Goal: Find contact information: Find contact information

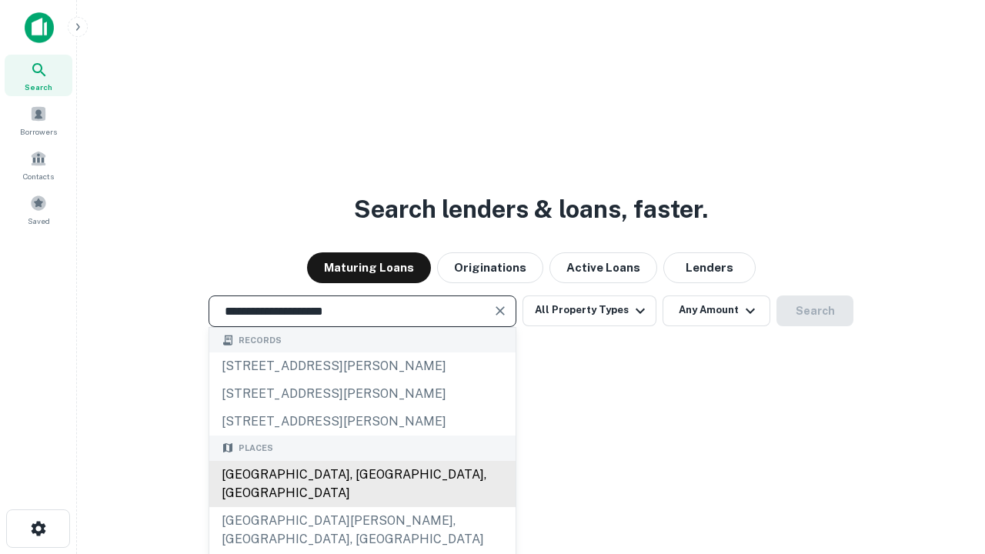
click at [362, 507] on div "Santa Monica, CA, USA" at bounding box center [362, 484] width 306 height 46
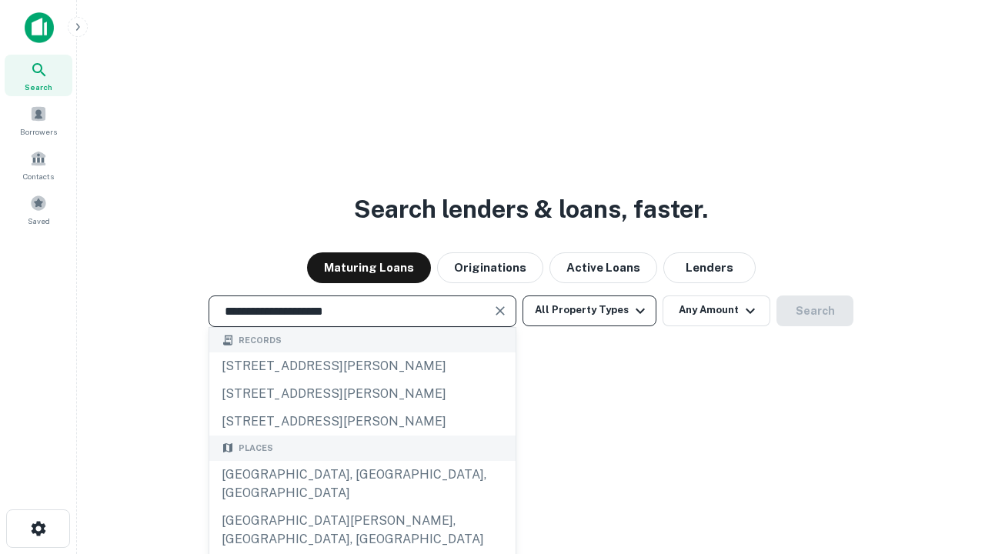
click at [590, 310] on button "All Property Types" at bounding box center [590, 311] width 134 height 31
type input "**********"
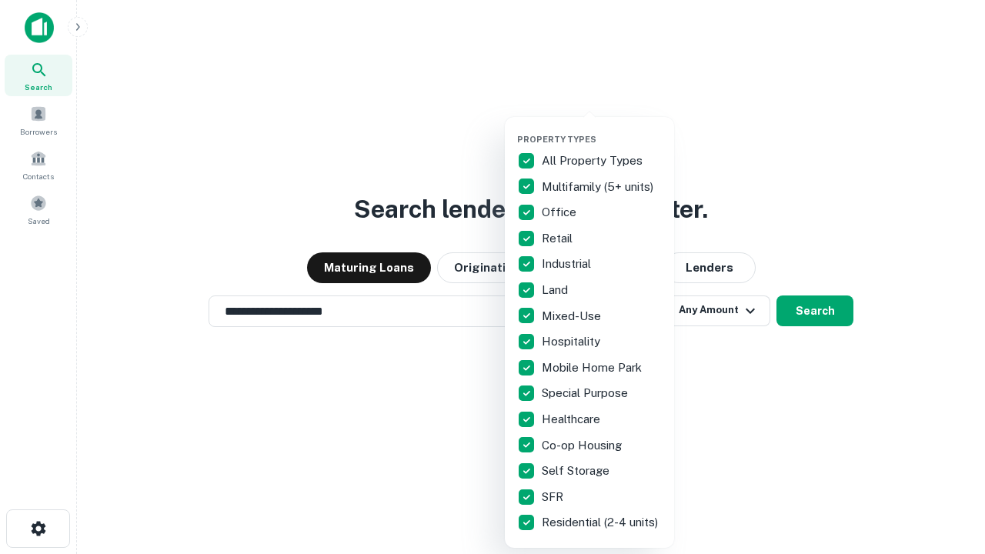
click at [602, 129] on button "button" at bounding box center [601, 129] width 169 height 1
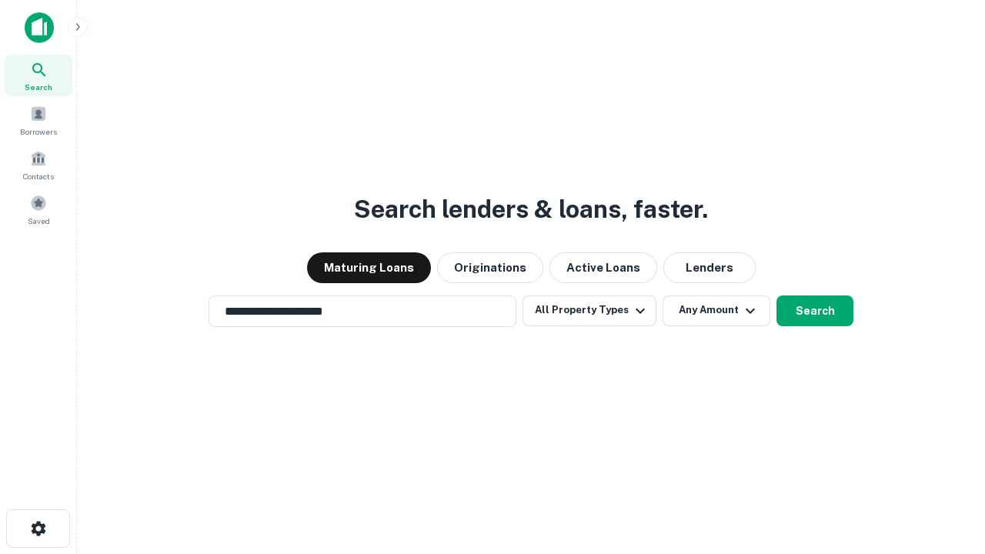
scroll to position [24, 0]
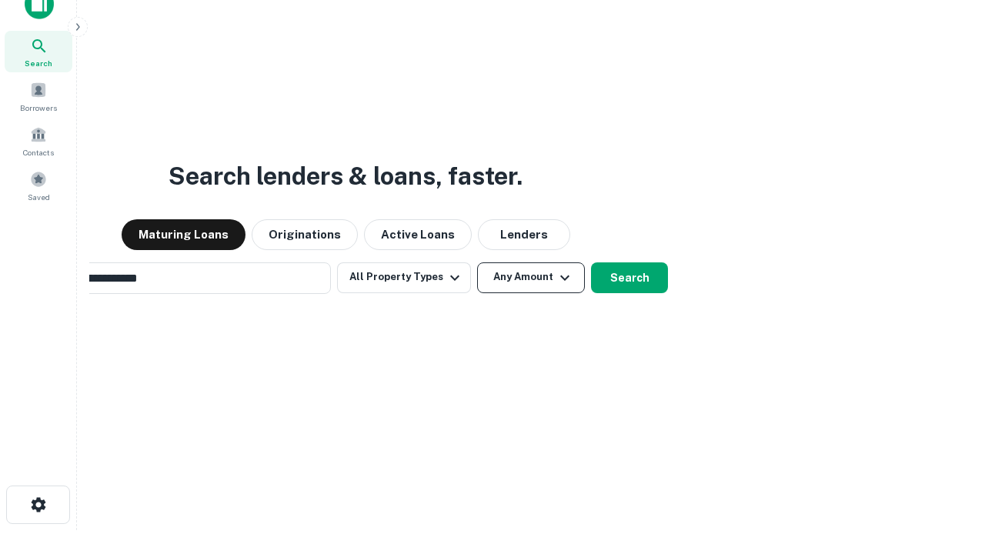
click at [477, 263] on button "Any Amount" at bounding box center [531, 278] width 108 height 31
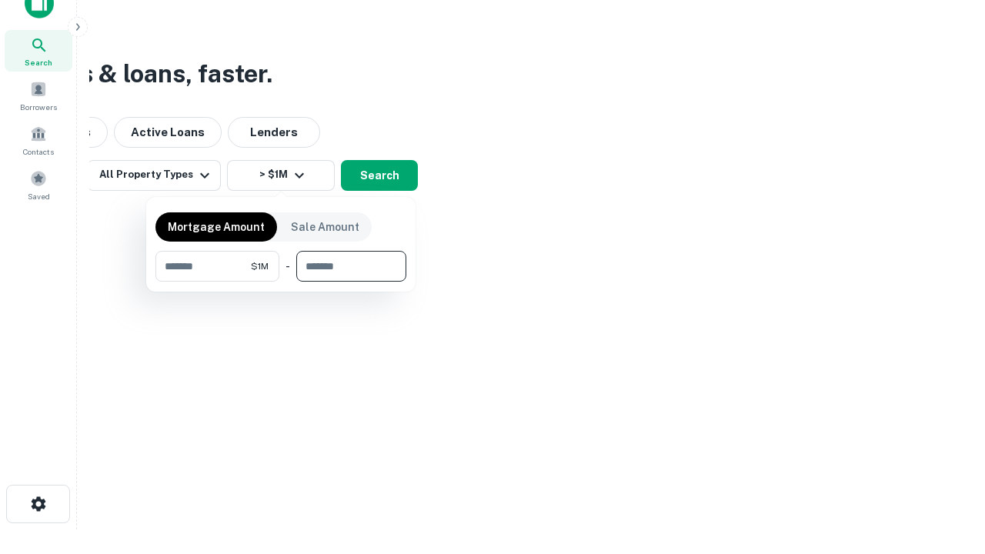
type input "*******"
click at [281, 282] on button "button" at bounding box center [281, 282] width 251 height 1
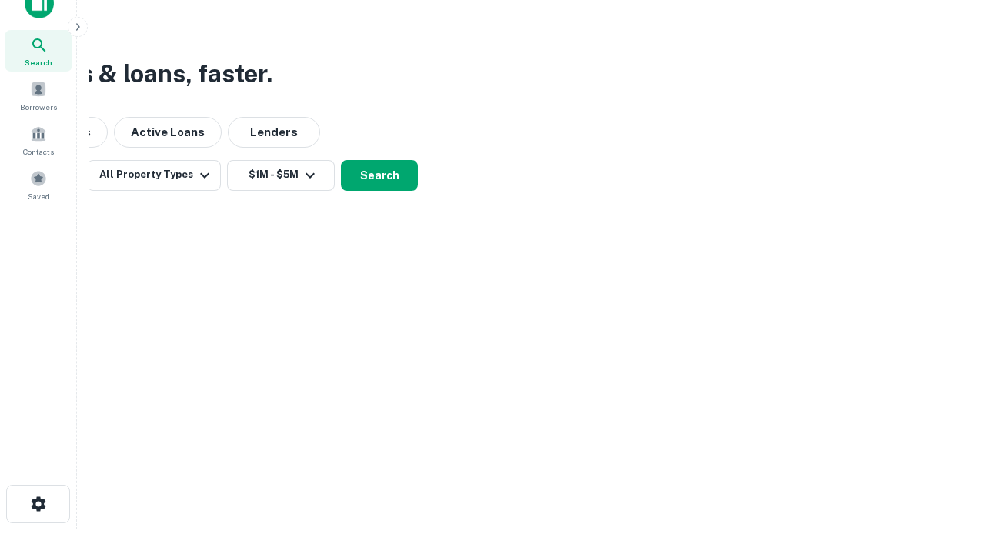
scroll to position [9, 284]
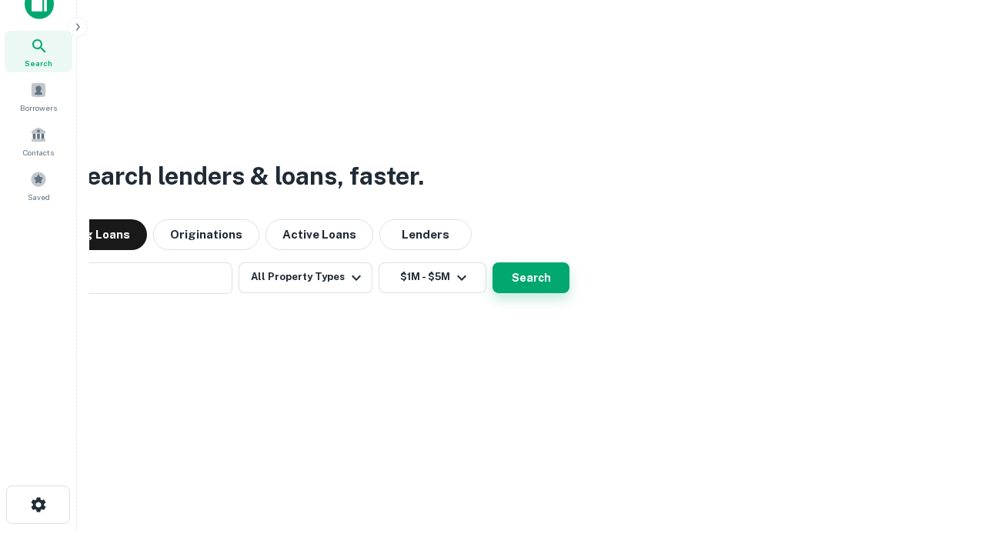
click at [493, 263] on button "Search" at bounding box center [531, 278] width 77 height 31
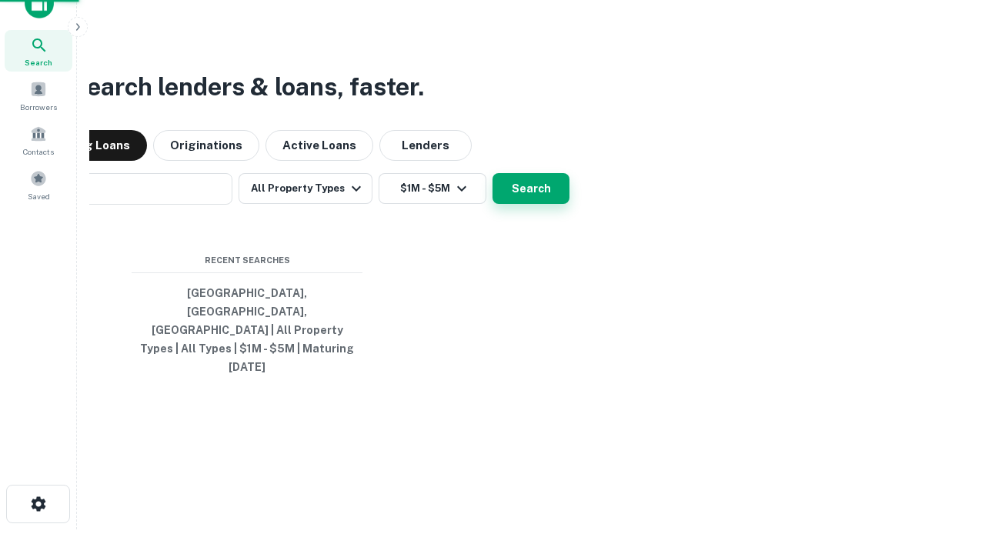
scroll to position [41, 436]
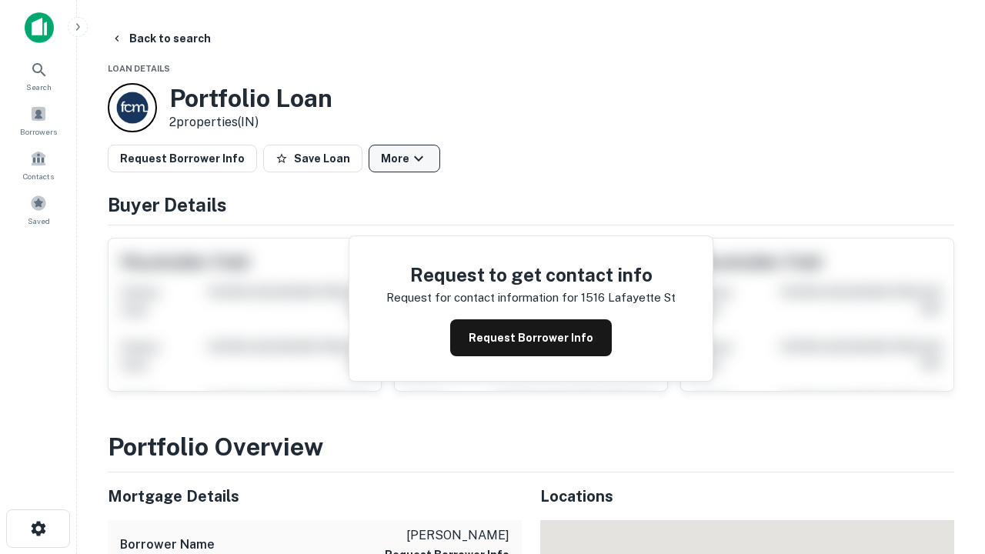
click at [404, 159] on button "More" at bounding box center [405, 159] width 72 height 28
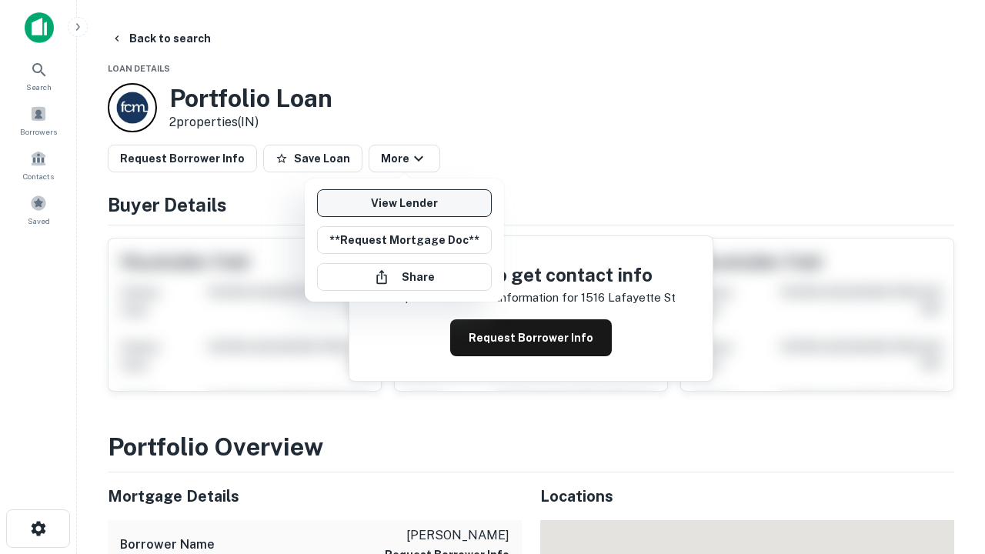
click at [404, 203] on link "View Lender" at bounding box center [404, 203] width 175 height 28
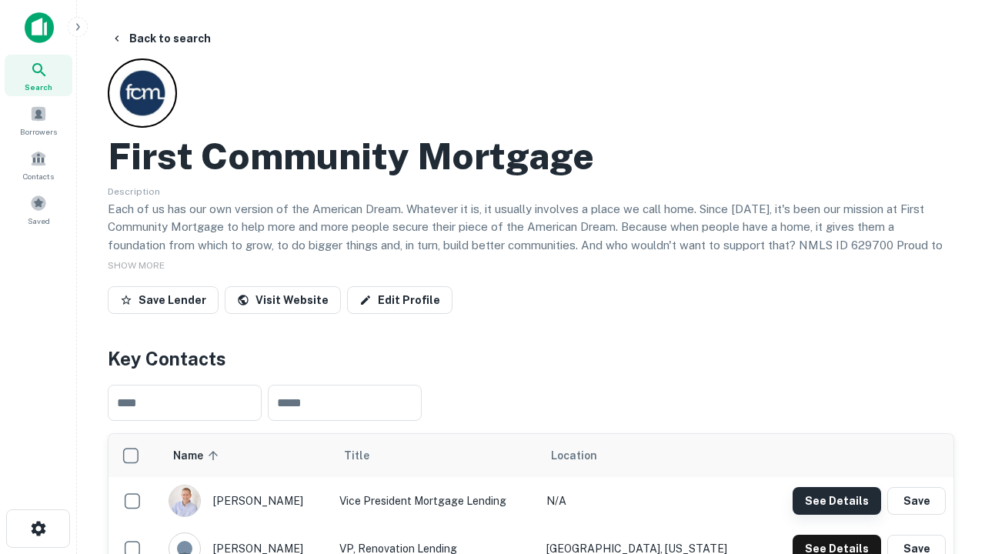
click at [837, 500] on button "See Details" at bounding box center [837, 501] width 89 height 28
click at [38, 529] on icon "button" at bounding box center [38, 529] width 18 height 18
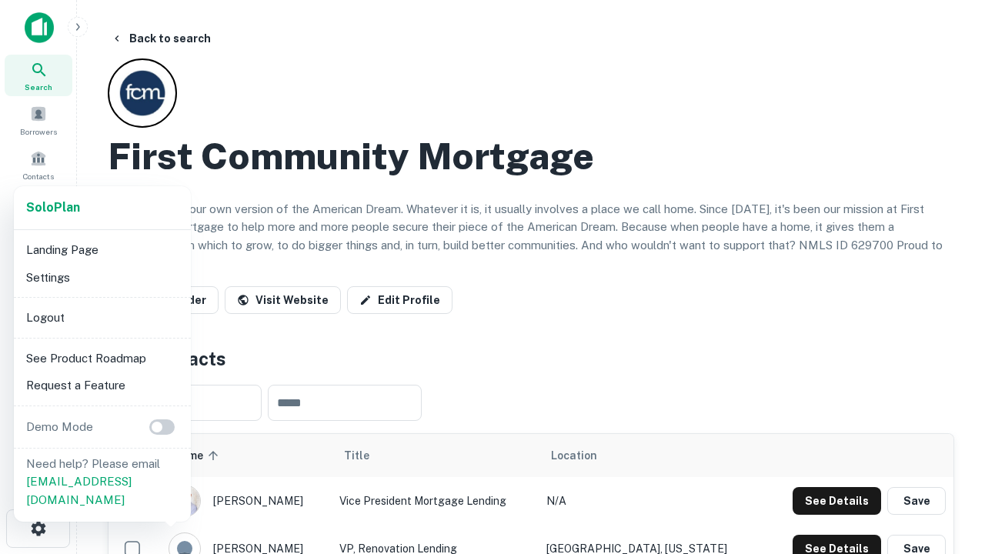
click at [102, 317] on li "Logout" at bounding box center [102, 318] width 165 height 28
